Goal: Use online tool/utility: Utilize a website feature to perform a specific function

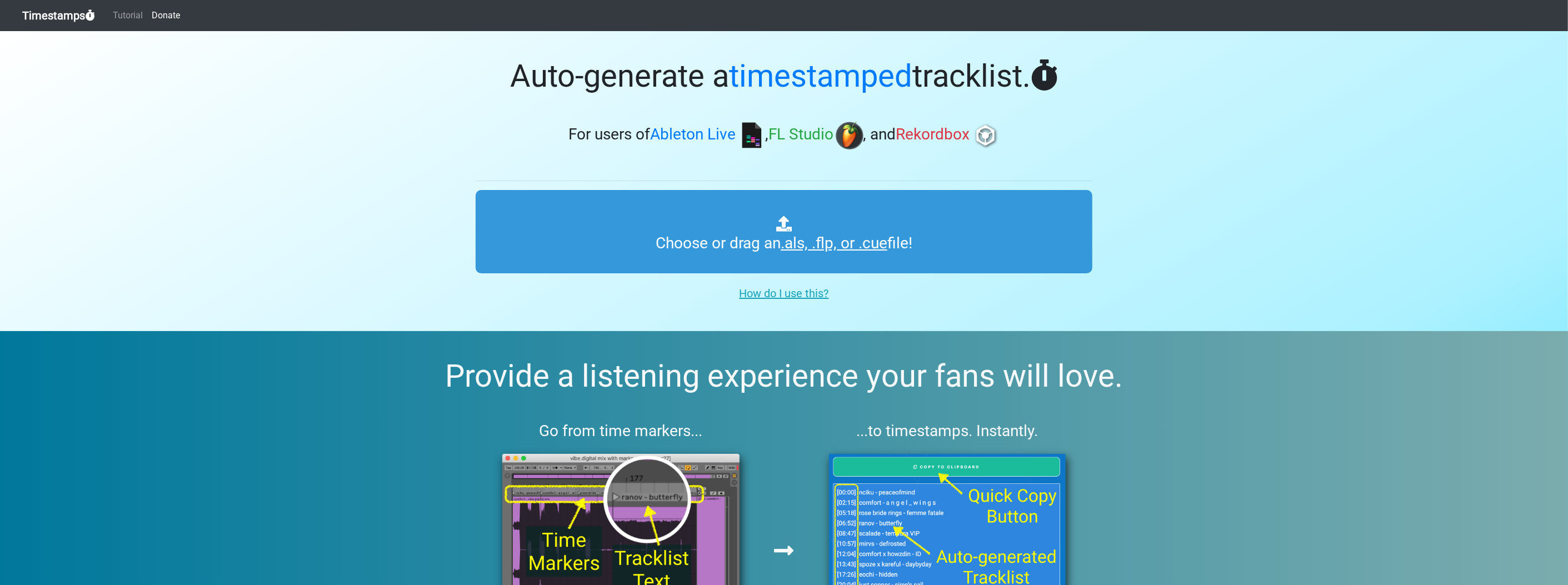
type input "C:\fakepath\sparklequeen87 MIX.flp"
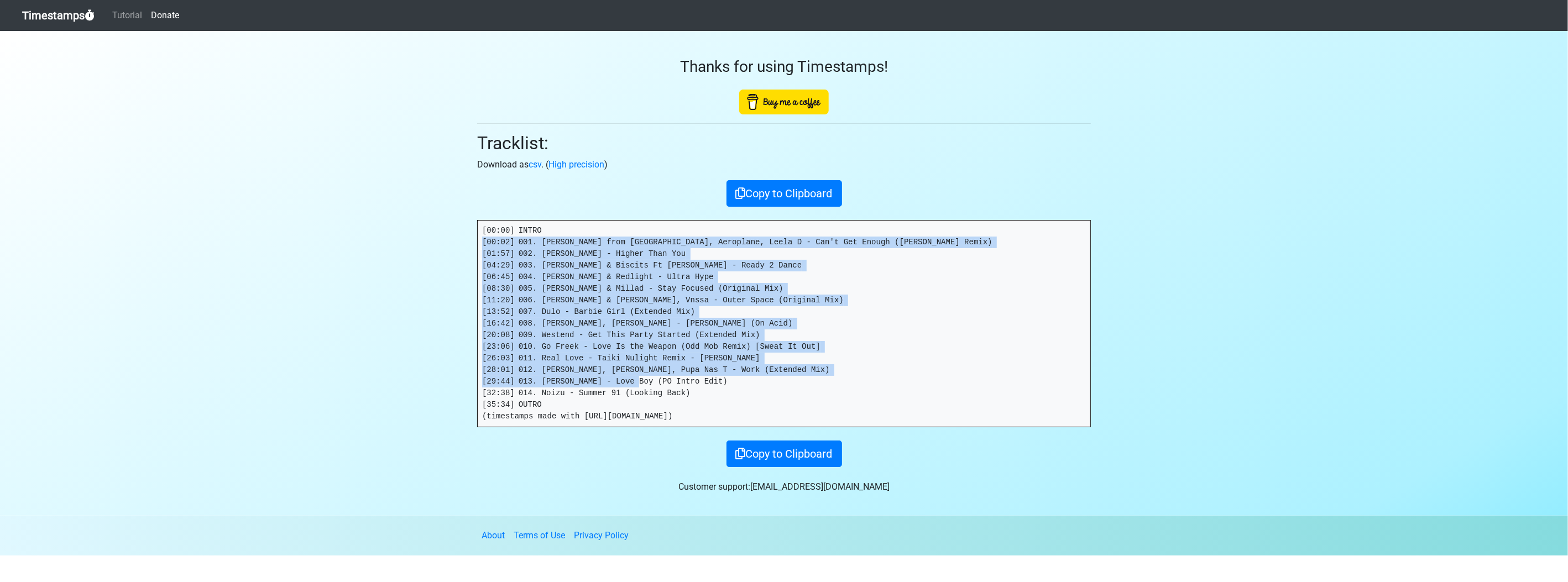
drag, startPoint x: 485, startPoint y: 349, endPoint x: 458, endPoint y: 239, distance: 113.3
click at [458, 239] on section "Thanks for using Timestamps! Tracklist: Download as csv . ( High precision ) Co…" at bounding box center [784, 273] width 1568 height 484
drag, startPoint x: 458, startPoint y: 239, endPoint x: 567, endPoint y: 344, distance: 151.3
click at [571, 312] on pre "[00:00] INTRO [00:02] 001. Dimitri from Paris, Aeroplane, Leela D - Can't Get E…" at bounding box center [784, 323] width 613 height 206
click at [554, 402] on pre "[00:00] INTRO [00:02] 001. Dimitri from Paris, Aeroplane, Leela D - Can't Get E…" at bounding box center [784, 323] width 613 height 206
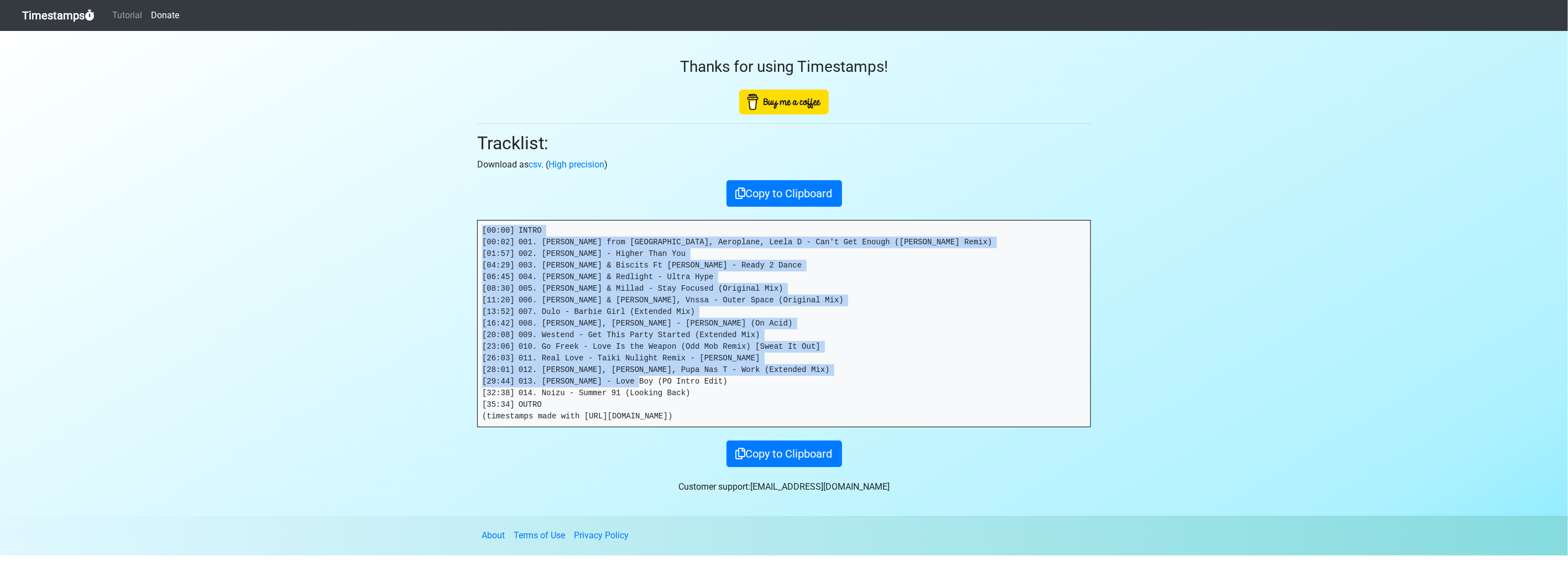
drag, startPoint x: 547, startPoint y: 401, endPoint x: 483, endPoint y: 222, distance: 190.1
click at [483, 222] on pre "[00:00] INTRO [00:02] 001. Dimitri from Paris, Aeroplane, Leela D - Can't Get E…" at bounding box center [784, 323] width 613 height 206
drag, startPoint x: 483, startPoint y: 222, endPoint x: 513, endPoint y: 240, distance: 35.0
copy pre "[00:00] INTRO [00:02] 001. Dimitri from Paris, Aeroplane, Leela D - Can't Get E…"
